Goal: Complete application form

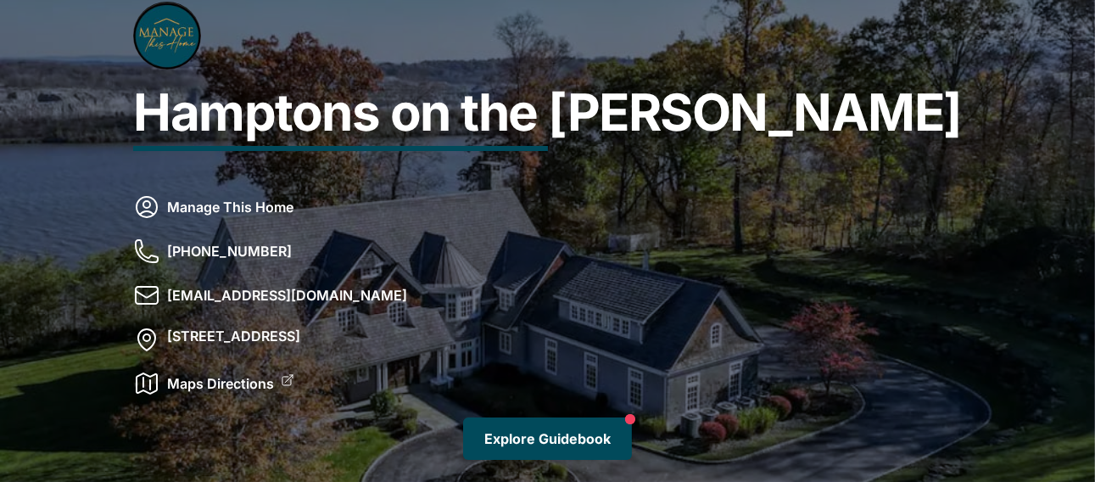
click at [538, 440] on link "Explore Guidebook" at bounding box center [547, 438] width 169 height 42
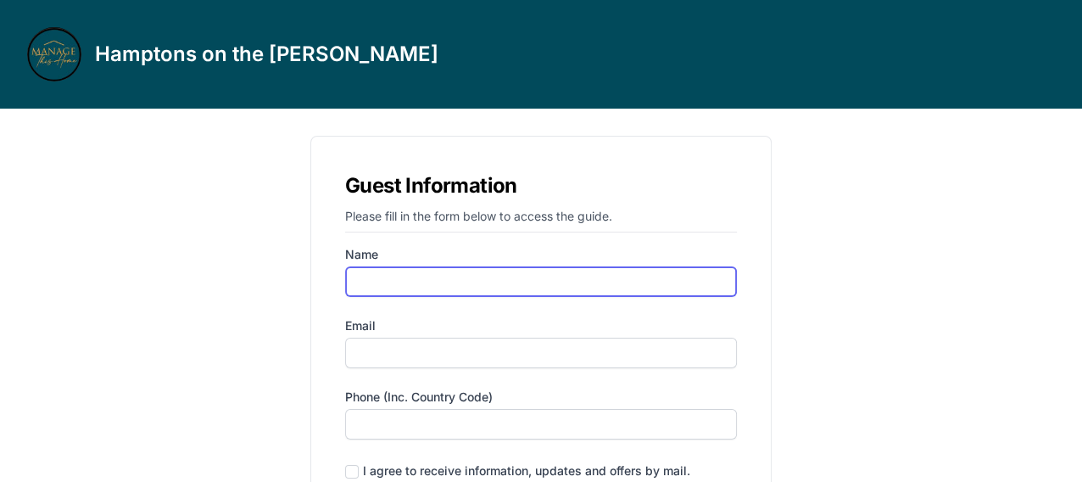
click at [574, 276] on input "Name" at bounding box center [541, 281] width 392 height 31
type input "[PERSON_NAME]"
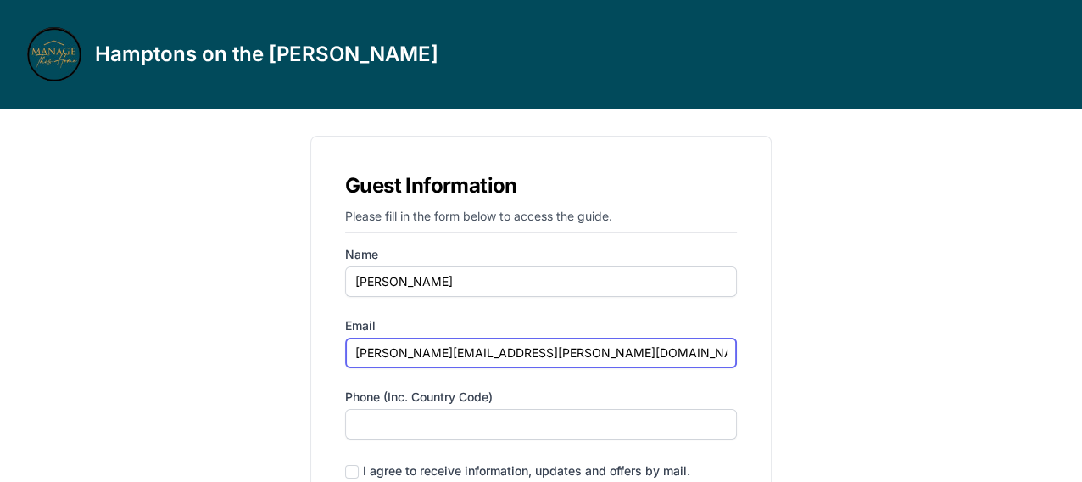
type input "[PERSON_NAME][EMAIL_ADDRESS][PERSON_NAME][DOMAIN_NAME]"
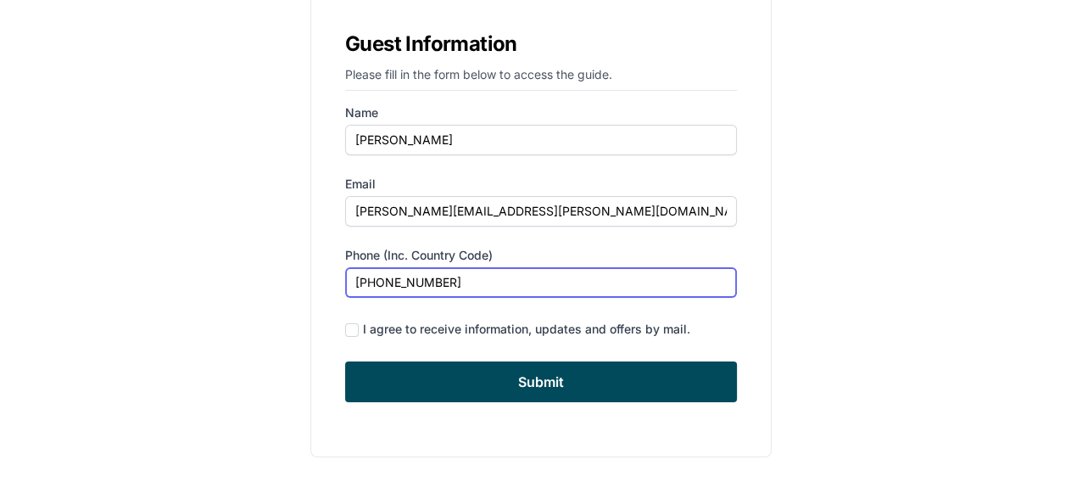
scroll to position [142, 0]
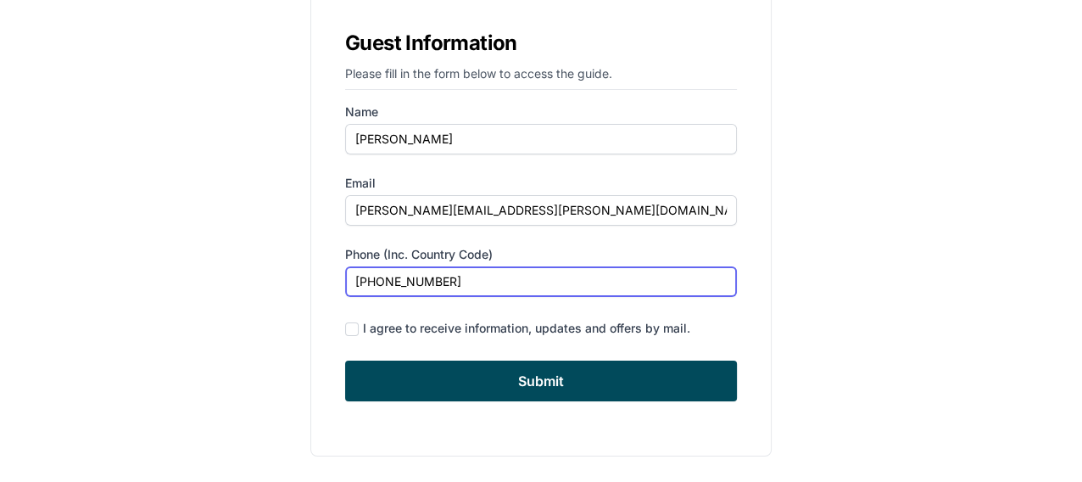
type input "[PHONE_NUMBER]"
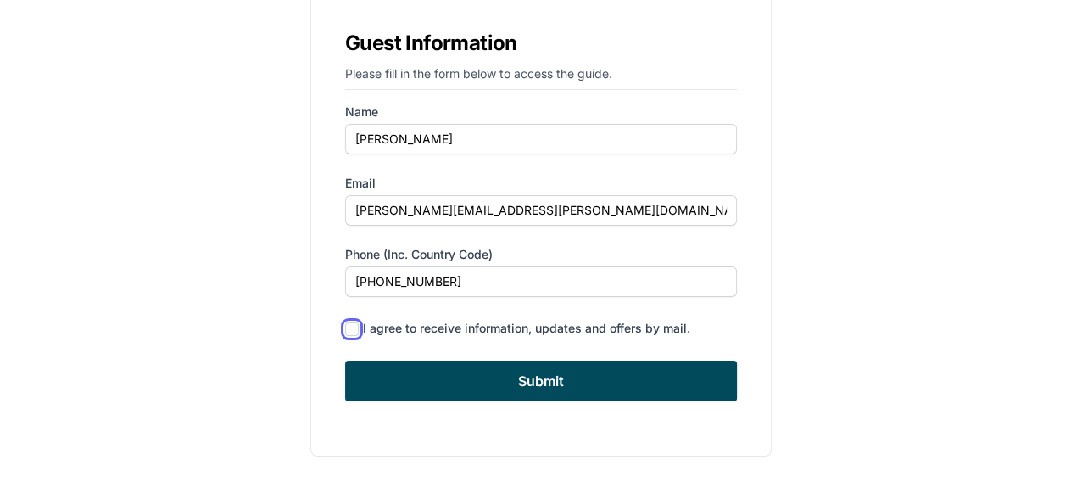
click at [352, 331] on input "checkbox" at bounding box center [352, 329] width 14 height 14
checkbox input "true"
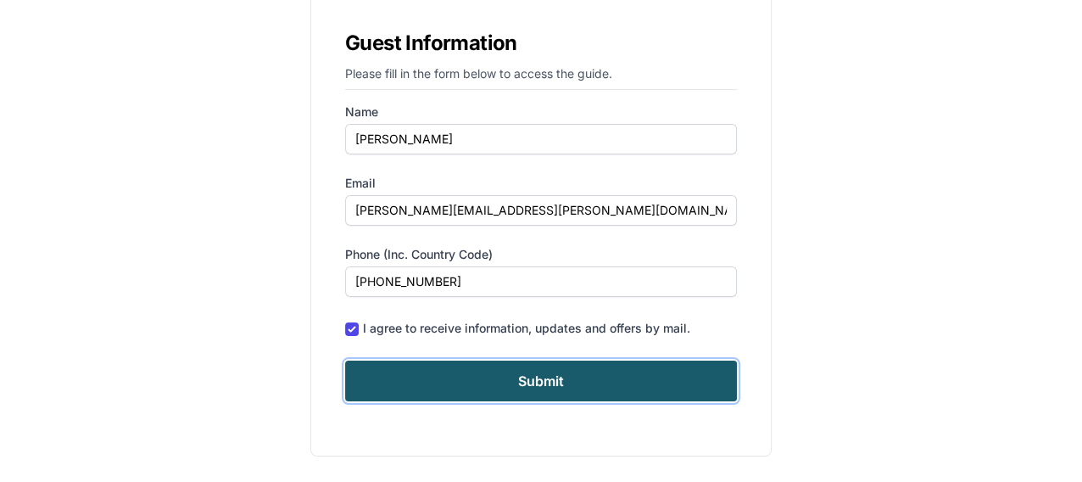
click at [530, 388] on input "Submit" at bounding box center [541, 380] width 392 height 41
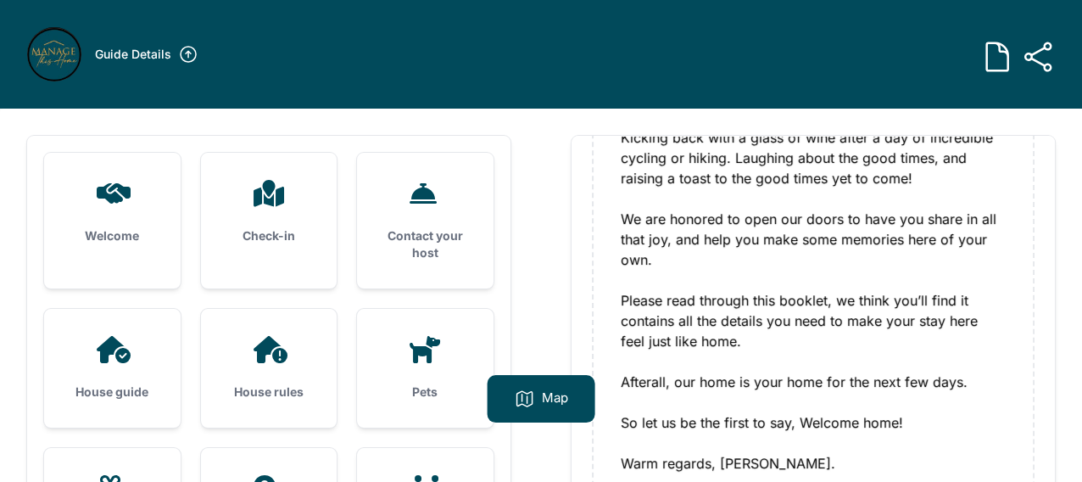
click at [125, 208] on div "Welcome" at bounding box center [112, 212] width 136 height 119
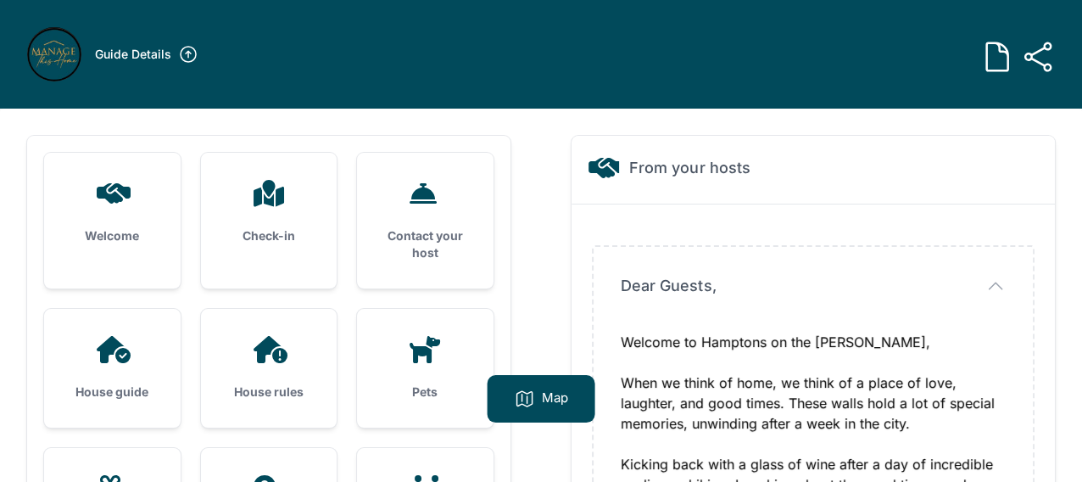
click at [416, 361] on icon at bounding box center [424, 349] width 31 height 27
